Goal: Task Accomplishment & Management: Manage account settings

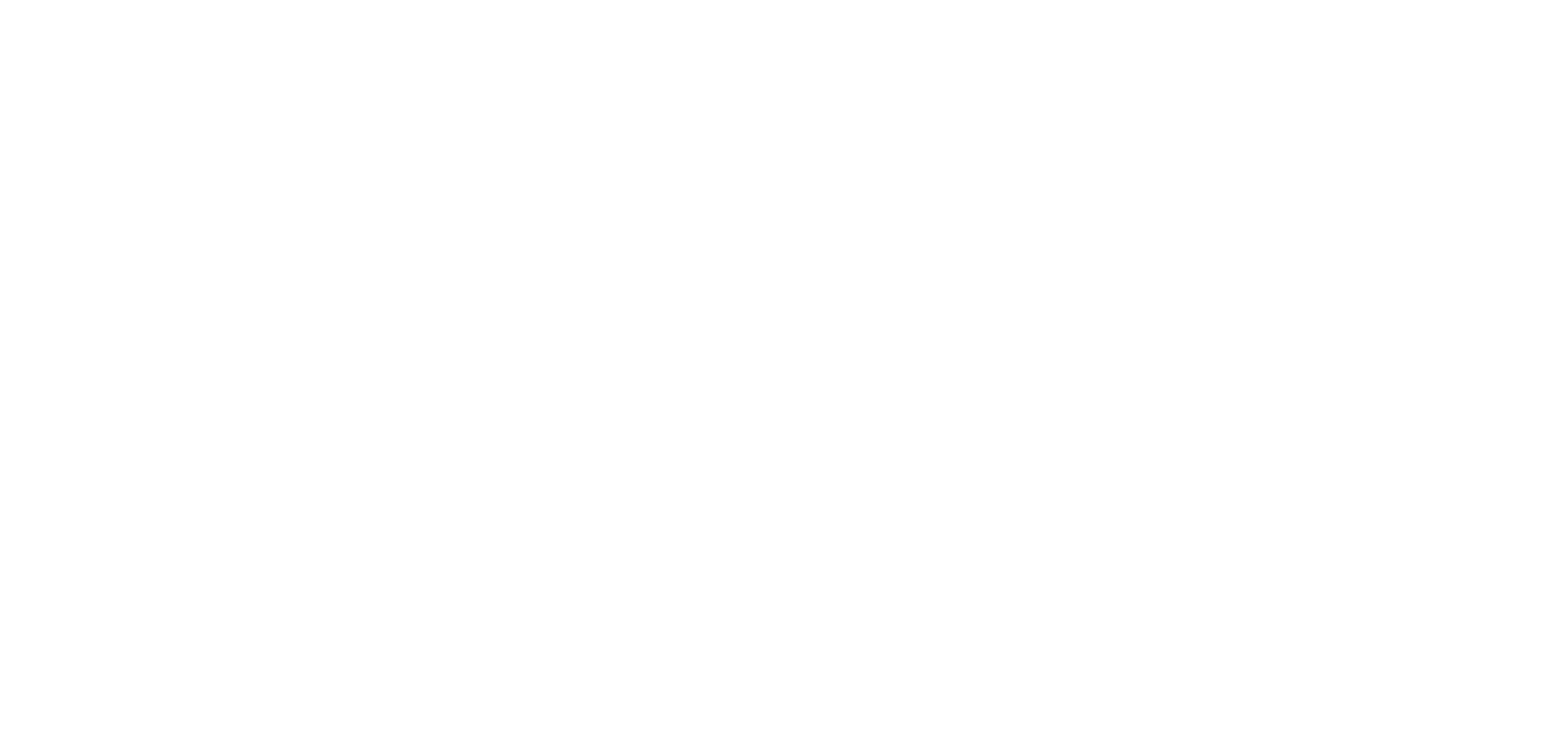
type input "**********"
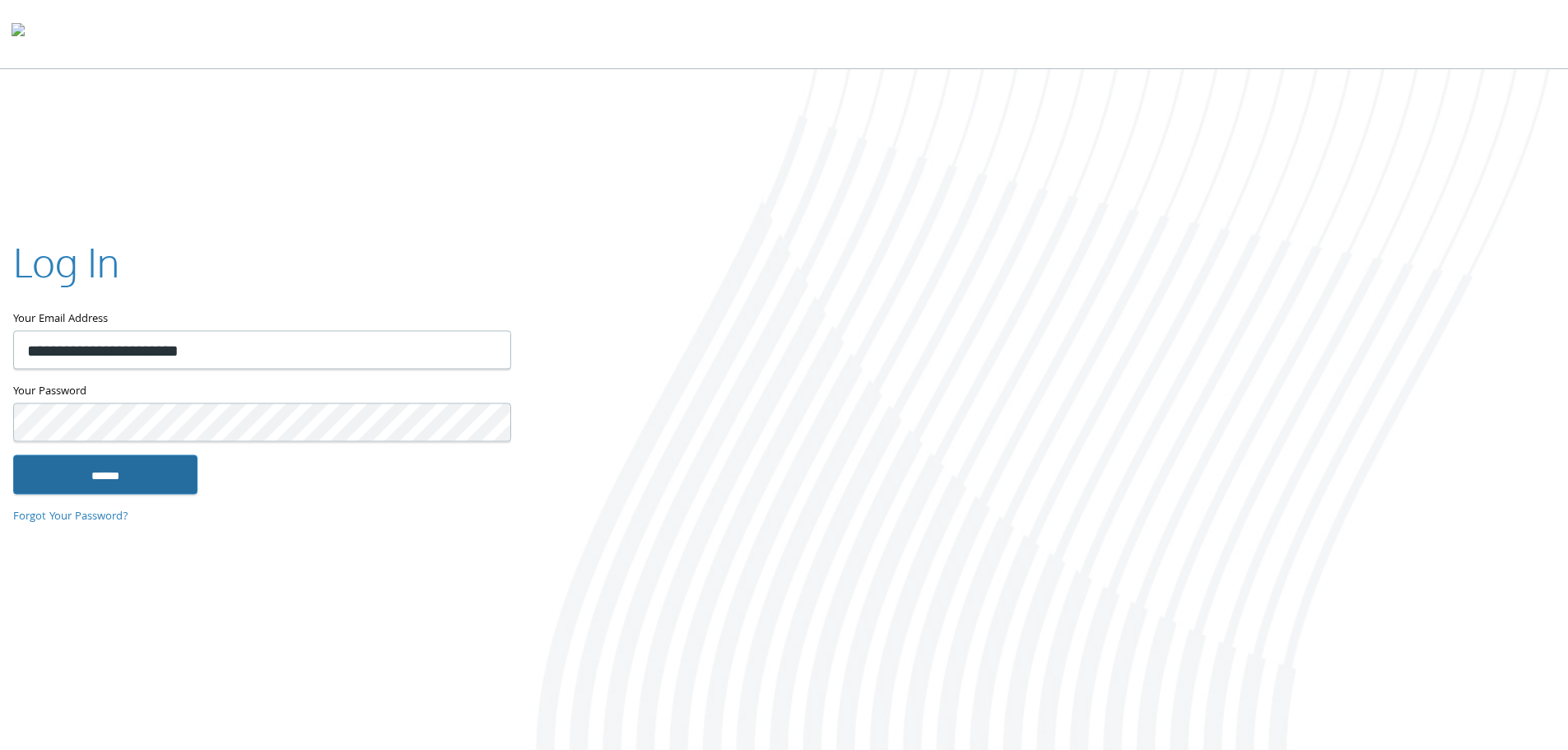
click at [108, 470] on input "******" at bounding box center [105, 474] width 184 height 39
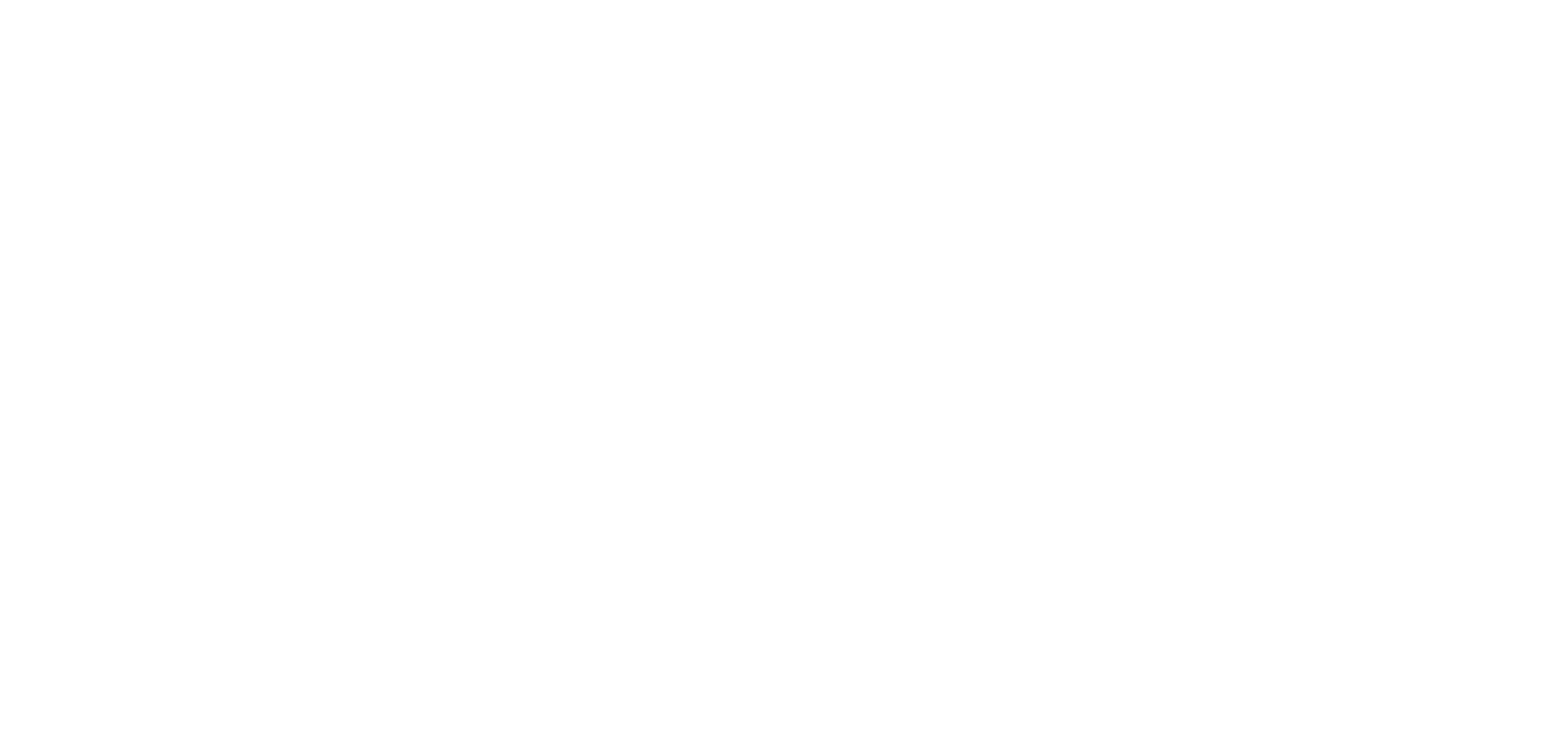
type input "**********"
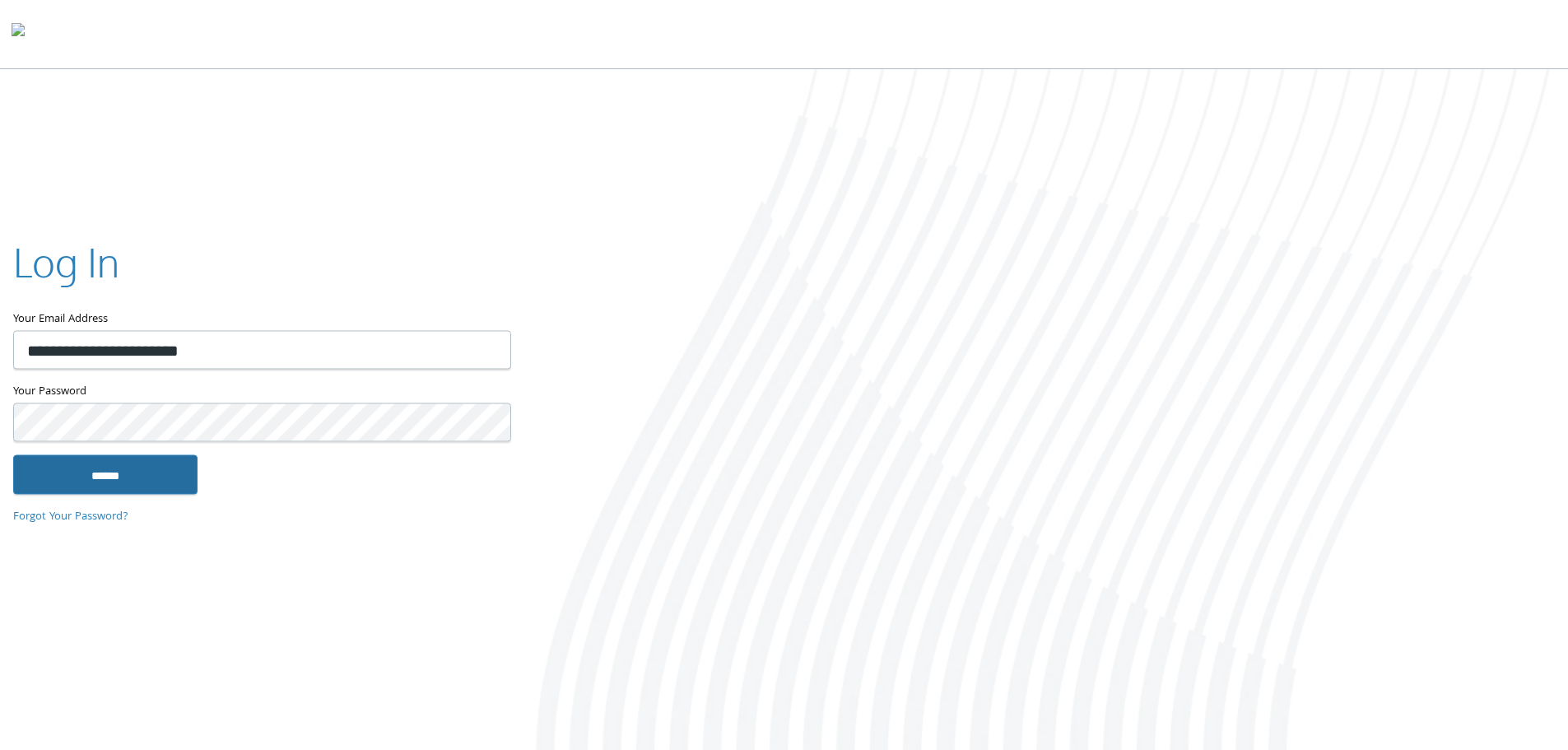
click at [137, 467] on input "******" at bounding box center [105, 474] width 184 height 39
